Goal: Find specific page/section: Find specific page/section

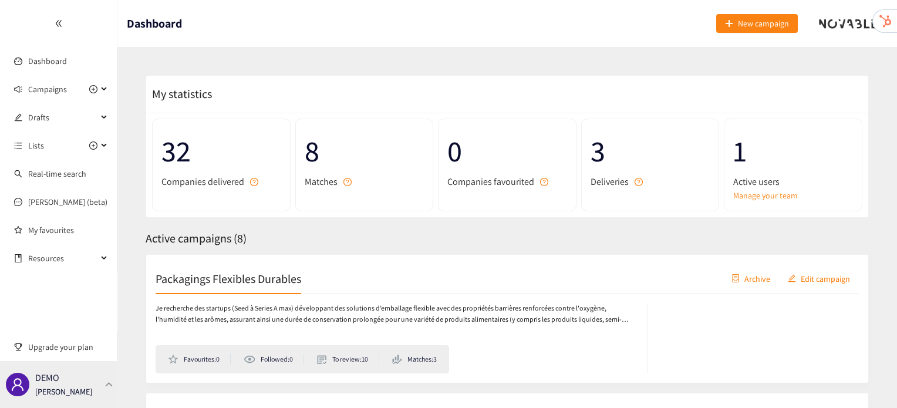
click at [66, 387] on p "[PERSON_NAME]" at bounding box center [63, 391] width 57 height 13
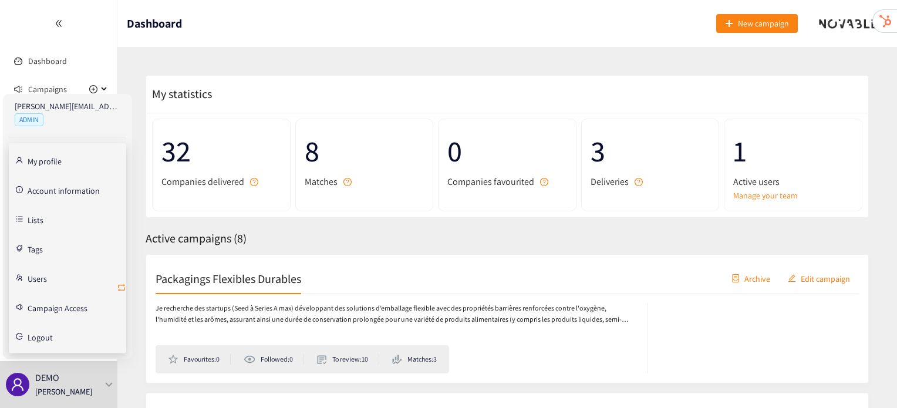
click at [120, 287] on icon "retweet" at bounding box center [121, 287] width 9 height 9
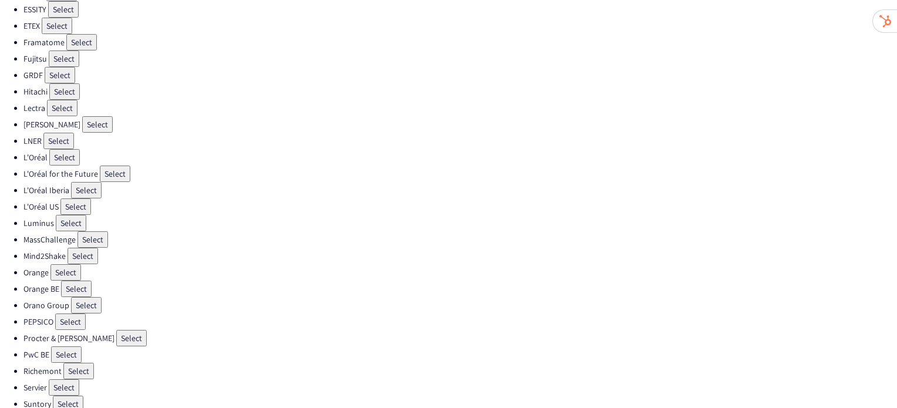
scroll to position [298, 0]
click at [83, 297] on button "Select" at bounding box center [86, 305] width 31 height 16
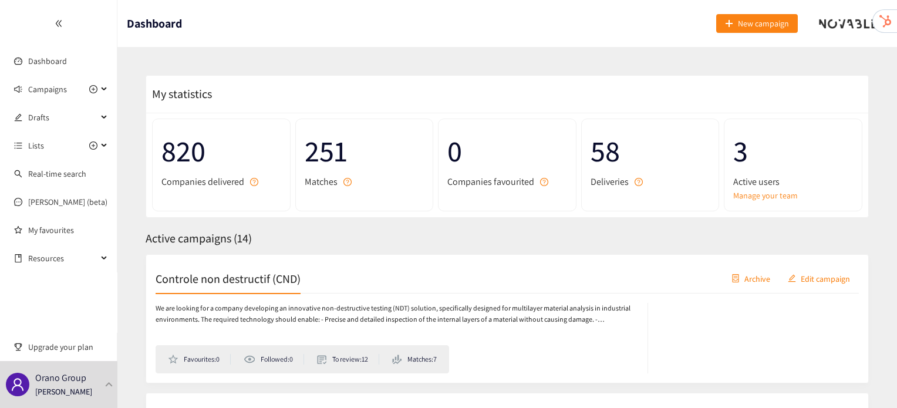
click at [265, 281] on h2 "Controle non destructif (CND)" at bounding box center [228, 278] width 145 height 16
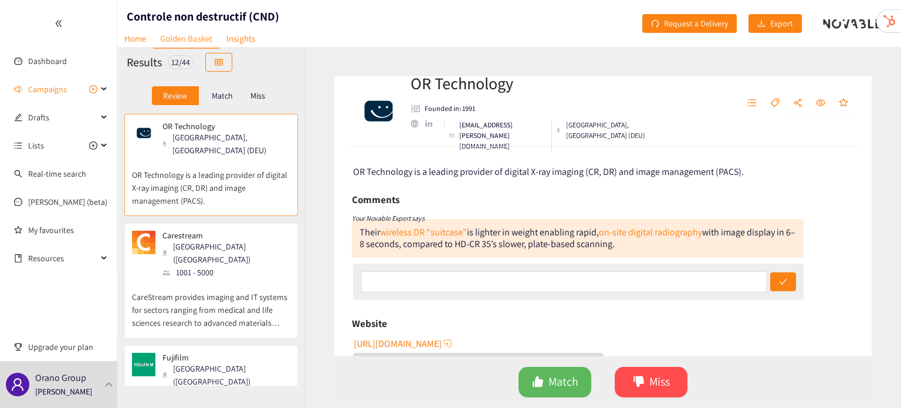
click at [221, 91] on p "Match" at bounding box center [222, 95] width 21 height 9
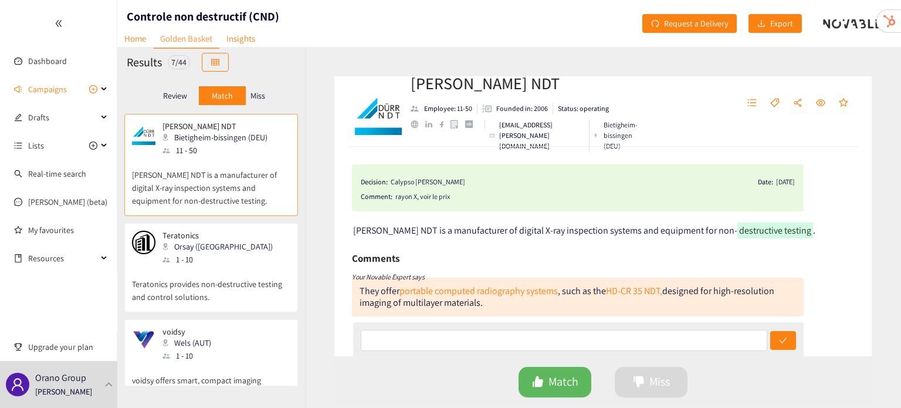
click at [261, 93] on p "Miss" at bounding box center [258, 95] width 15 height 9
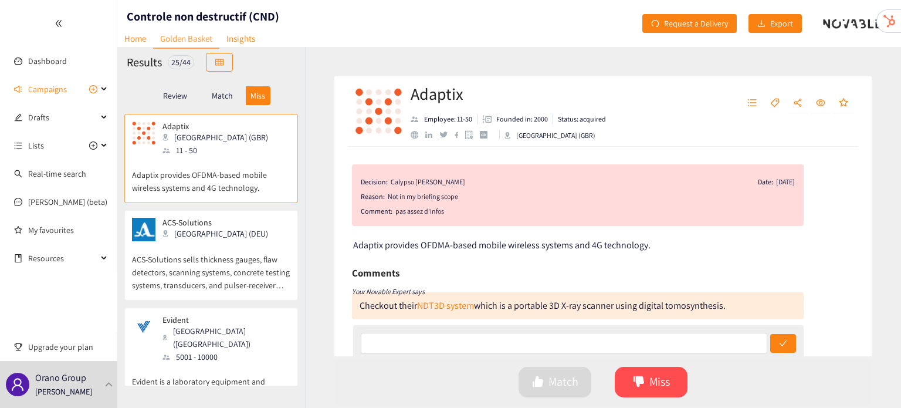
click at [215, 99] on p "Match" at bounding box center [222, 95] width 21 height 9
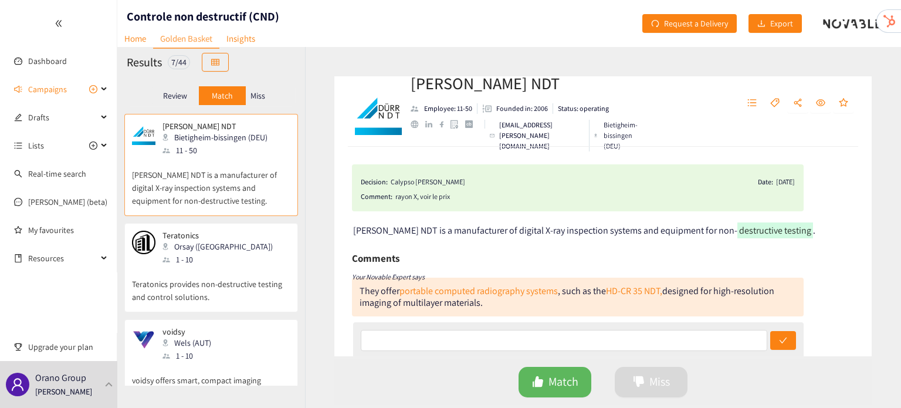
click at [173, 94] on p "Review" at bounding box center [175, 95] width 24 height 9
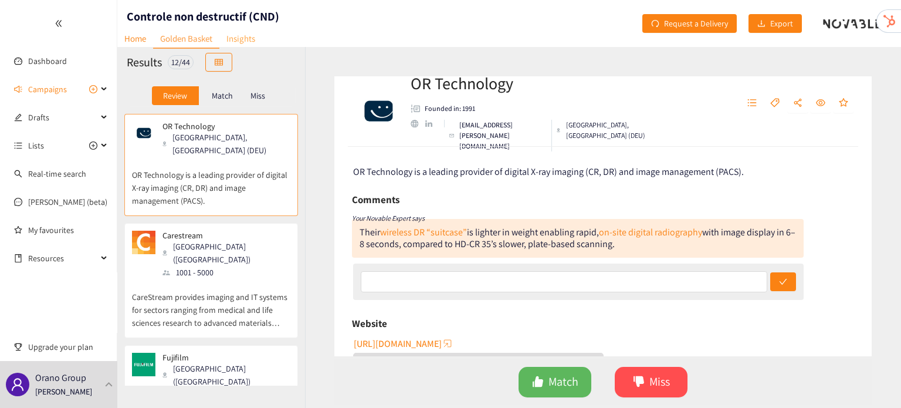
click at [235, 40] on link "Insights" at bounding box center [240, 38] width 43 height 18
